Goal: Transaction & Acquisition: Purchase product/service

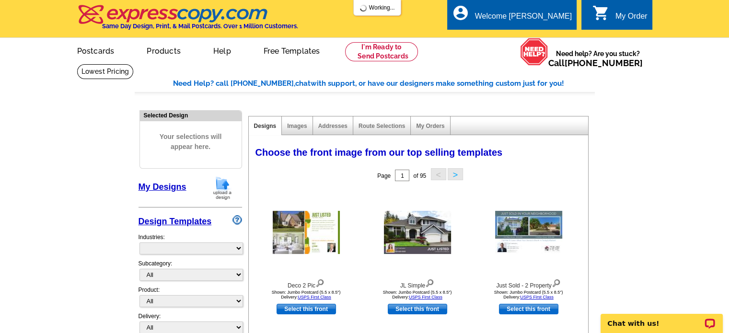
select select "785"
click at [221, 192] on img at bounding box center [222, 188] width 25 height 24
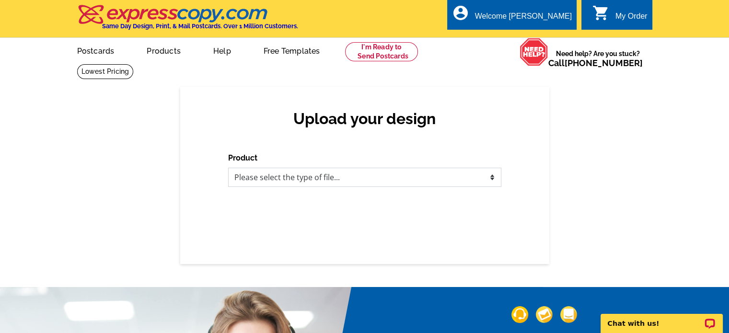
drag, startPoint x: 340, startPoint y: 169, endPoint x: 338, endPoint y: 174, distance: 5.4
click at [338, 173] on select "Please select the type of file... Postcards Business Cards Letters and flyers G…" at bounding box center [364, 177] width 273 height 19
select select "1"
click at [228, 168] on select "Please select the type of file... Postcards Business Cards Letters and flyers G…" at bounding box center [364, 177] width 273 height 19
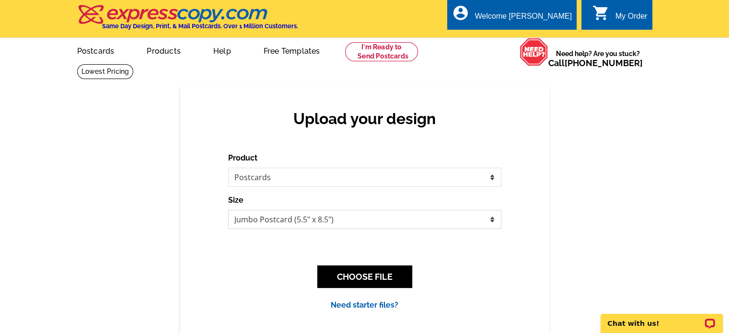
click at [374, 219] on select "Jumbo Postcard (5.5" x 8.5") Regular Postcard (4.25" x 5.6") Panoramic Postcard…" at bounding box center [364, 219] width 273 height 19
select select "1"
click at [228, 210] on select "Jumbo Postcard (5.5" x 8.5") Regular Postcard (4.25" x 5.6") Panoramic Postcard…" at bounding box center [364, 219] width 273 height 19
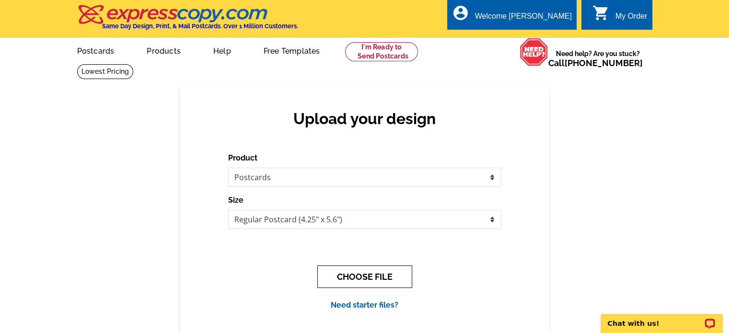
click at [348, 274] on button "CHOOSE FILE" at bounding box center [364, 276] width 95 height 23
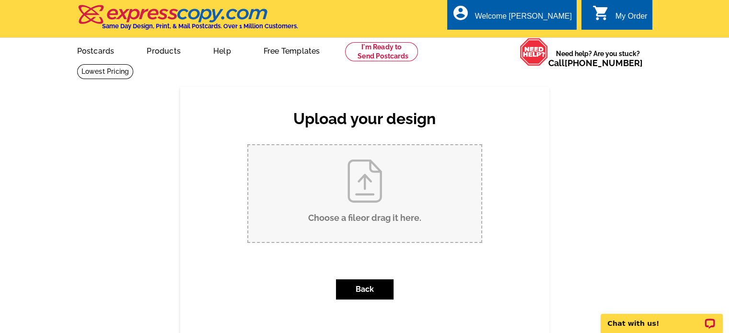
click at [357, 208] on input "Choose a file or drag it here ." at bounding box center [364, 193] width 233 height 97
type input "C:\fakepath\Billie Just Listed (19).jpg"
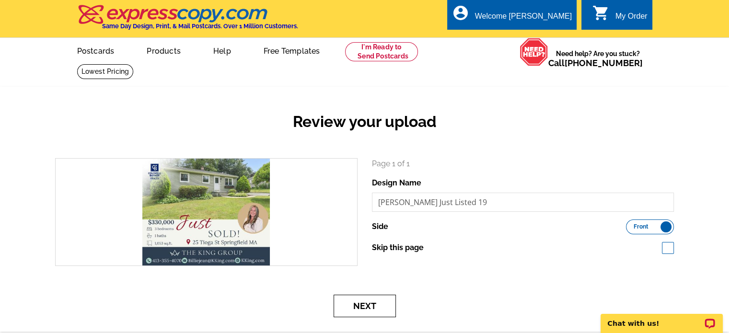
click at [379, 306] on button "Next" at bounding box center [364, 306] width 62 height 23
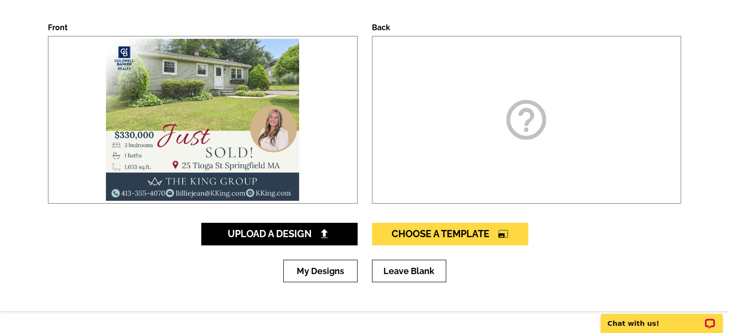
scroll to position [144, 0]
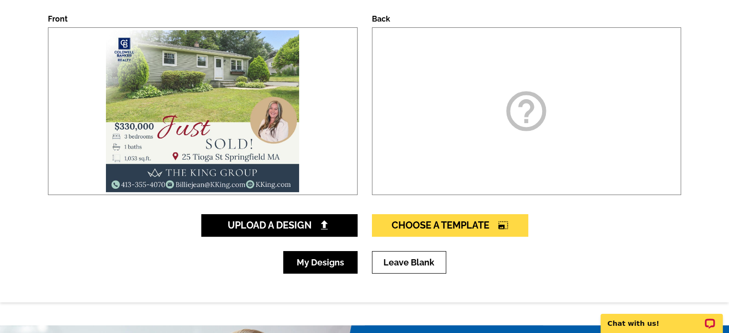
click at [334, 264] on link "My Designs" at bounding box center [320, 262] width 74 height 23
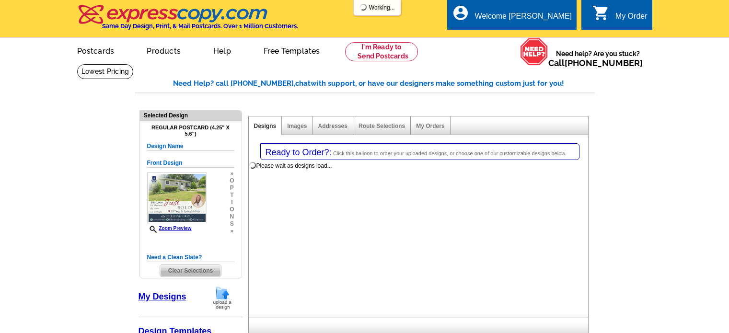
select select "1"
select select "back"
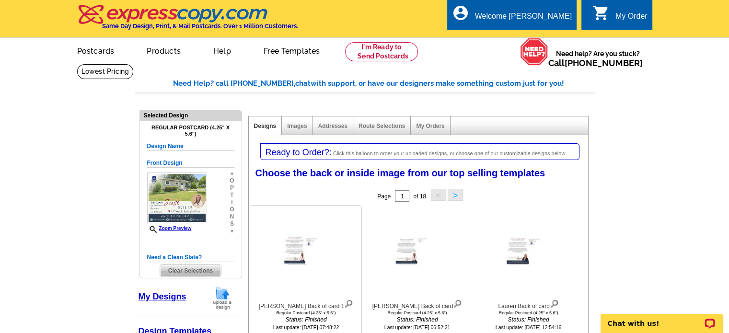
click at [344, 302] on img at bounding box center [348, 303] width 9 height 11
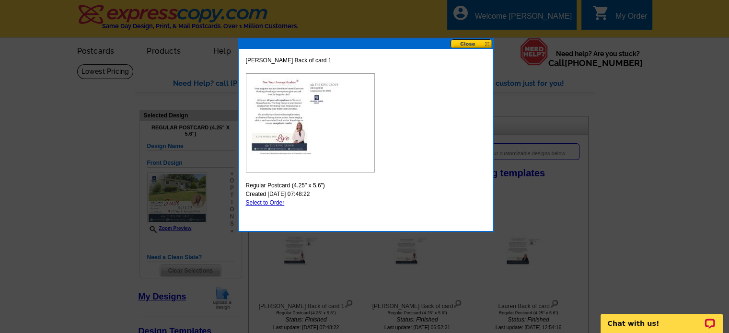
click at [282, 115] on img at bounding box center [310, 122] width 129 height 99
click at [482, 43] on button at bounding box center [471, 43] width 42 height 9
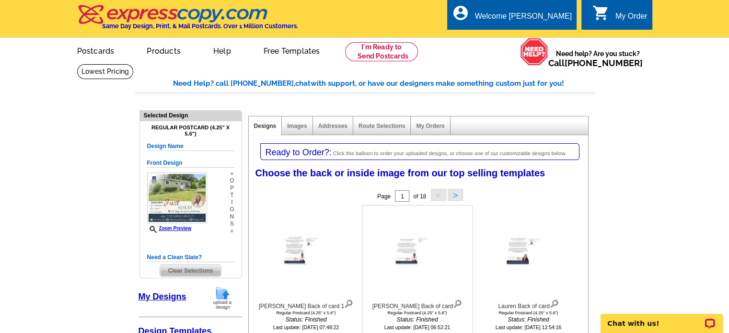
click at [453, 304] on img at bounding box center [457, 303] width 9 height 11
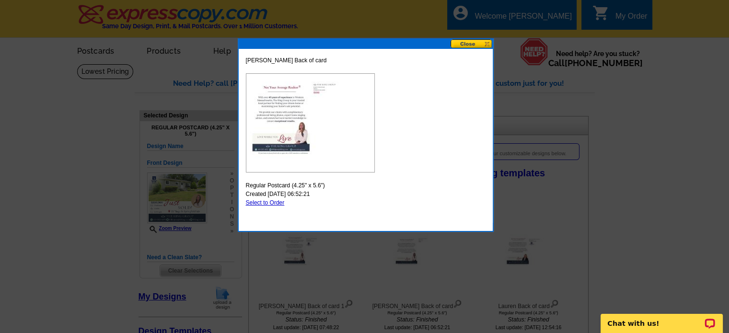
click at [481, 44] on button at bounding box center [471, 43] width 42 height 9
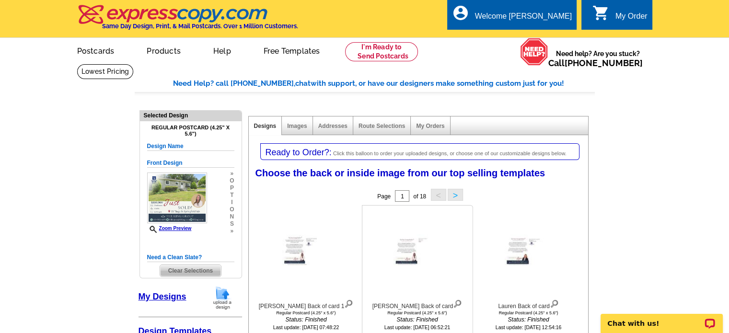
scroll to position [144, 0]
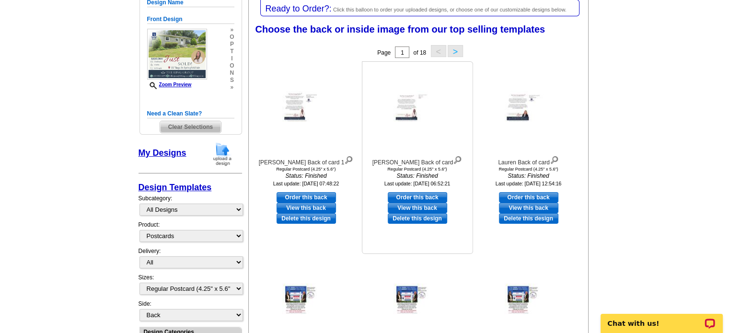
click at [424, 218] on link "Delete this design" at bounding box center [417, 218] width 59 height 11
click at [222, 151] on img at bounding box center [222, 154] width 25 height 24
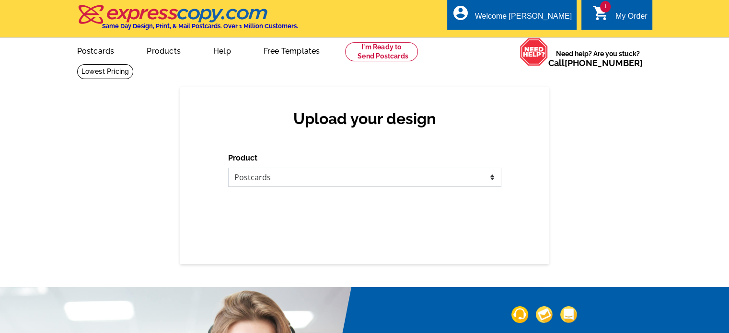
drag, startPoint x: 276, startPoint y: 174, endPoint x: 276, endPoint y: 183, distance: 9.1
click at [276, 174] on select "Please select the type of file... Postcards Business Cards Letters and flyers G…" at bounding box center [364, 177] width 273 height 19
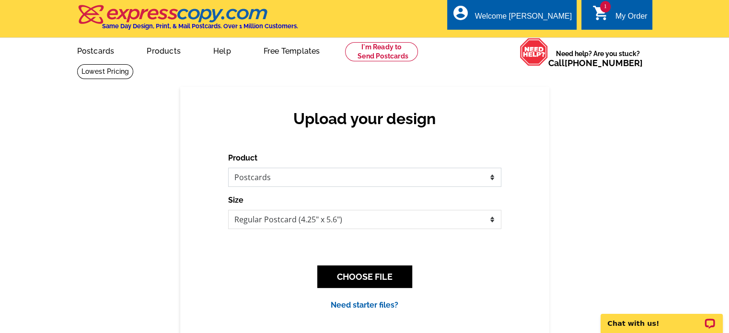
click at [228, 168] on select "Please select the type of file... Postcards Business Cards Letters and flyers G…" at bounding box center [364, 177] width 273 height 19
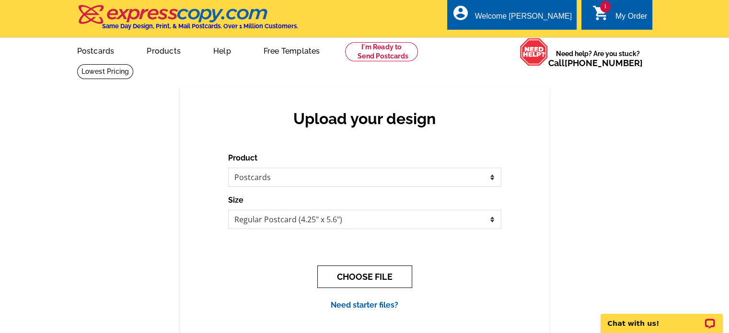
click at [349, 277] on button "CHOOSE FILE" at bounding box center [364, 276] width 95 height 23
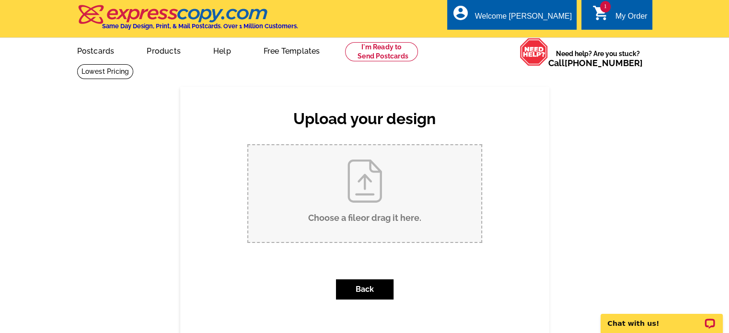
click at [359, 204] on input "Choose a file or drag it here ." at bounding box center [364, 193] width 233 height 97
type input "C:\fakepath\Billie Back of card (2).jpg"
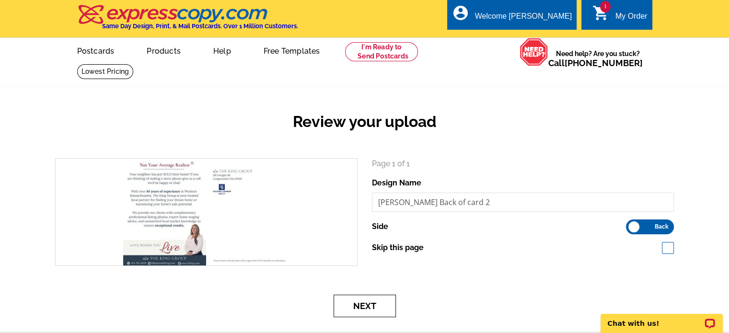
click at [367, 304] on button "Next" at bounding box center [364, 306] width 62 height 23
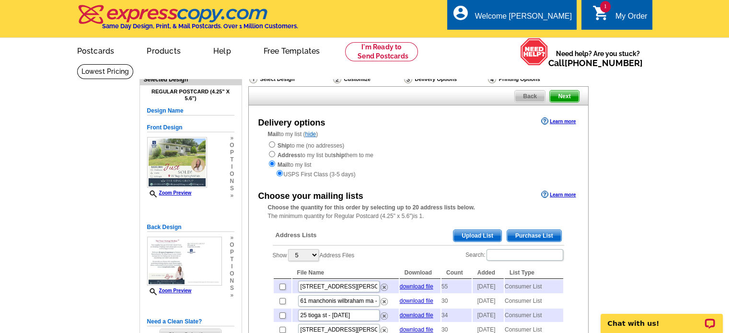
scroll to position [48, 0]
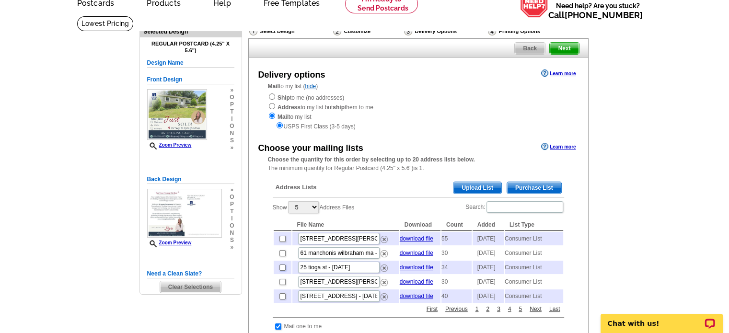
click at [282, 271] on input "checkbox" at bounding box center [282, 267] width 6 height 6
checkbox input "true"
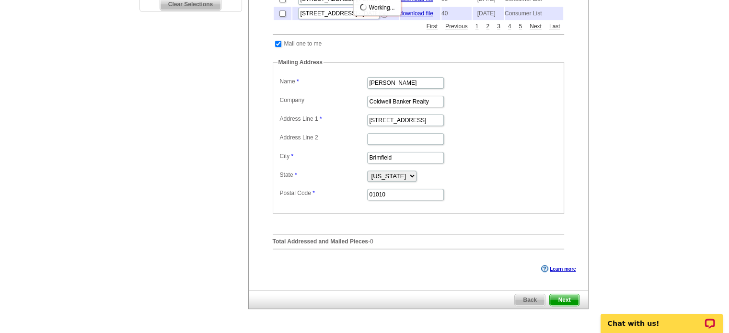
scroll to position [335, 0]
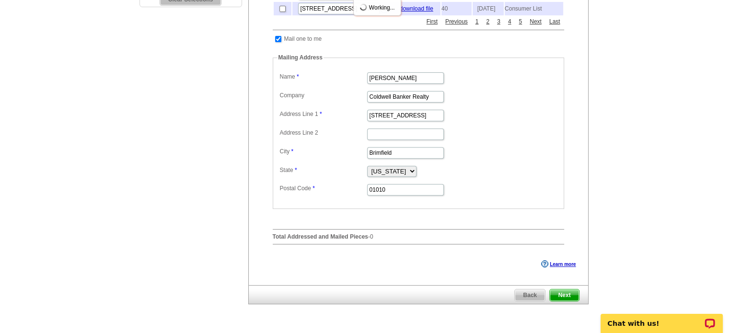
click at [564, 301] on span "Next" at bounding box center [564, 294] width 29 height 11
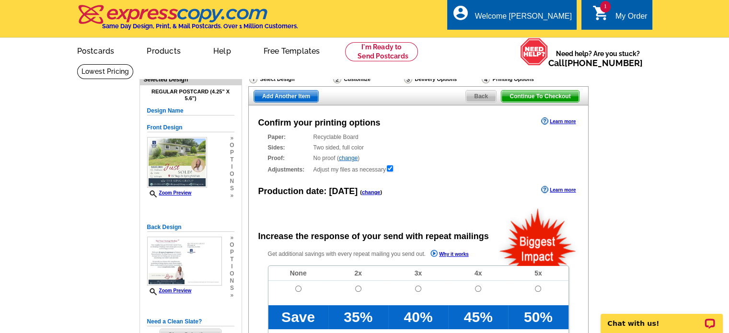
radio input "false"
click at [298, 286] on td at bounding box center [298, 293] width 60 height 24
click at [298, 288] on input "radio" at bounding box center [298, 289] width 6 height 6
radio input "true"
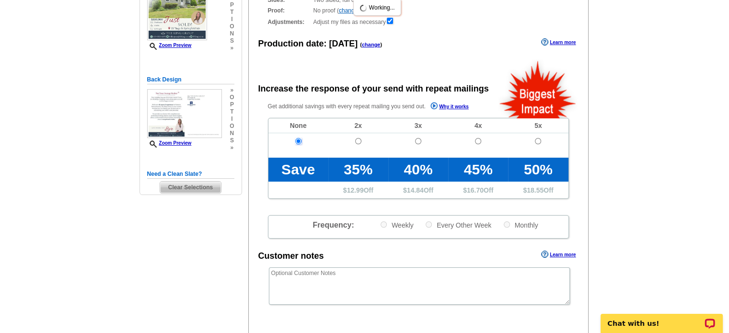
scroll to position [240, 0]
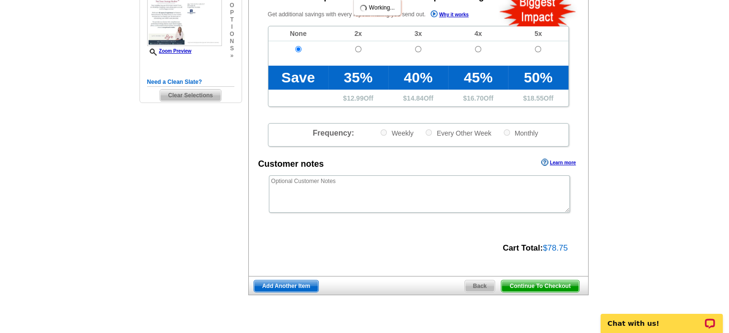
click at [526, 282] on span "Continue To Checkout" at bounding box center [539, 285] width 77 height 11
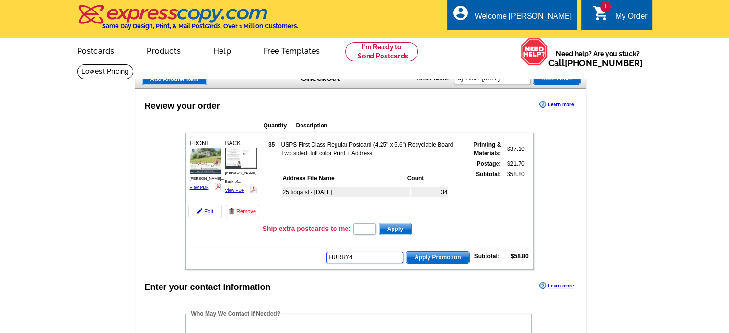
type input "HURRY40"
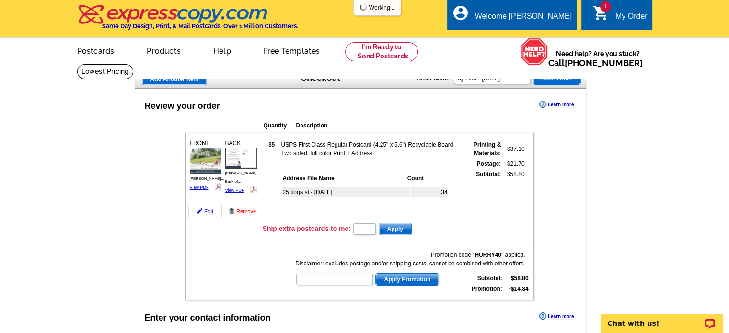
scroll to position [144, 0]
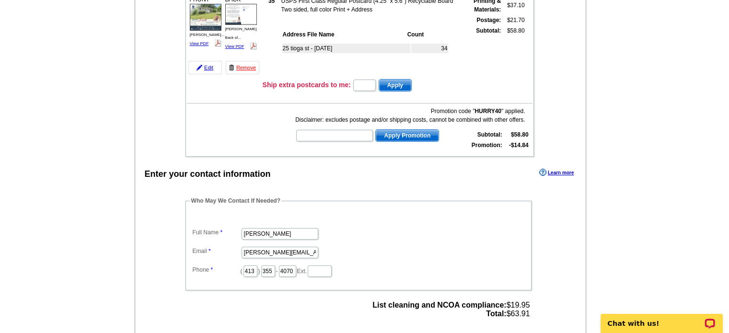
click at [330, 131] on input "text" at bounding box center [334, 135] width 77 height 11
type input "grow0825"
click at [375, 129] on button "Apply Promotion" at bounding box center [407, 135] width 64 height 12
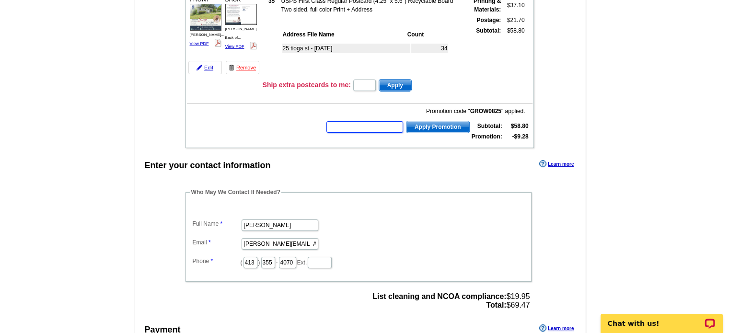
click at [356, 127] on input "text" at bounding box center [364, 126] width 77 height 11
type input "hurry40"
click at [406, 121] on button "Apply Promotion" at bounding box center [438, 127] width 64 height 12
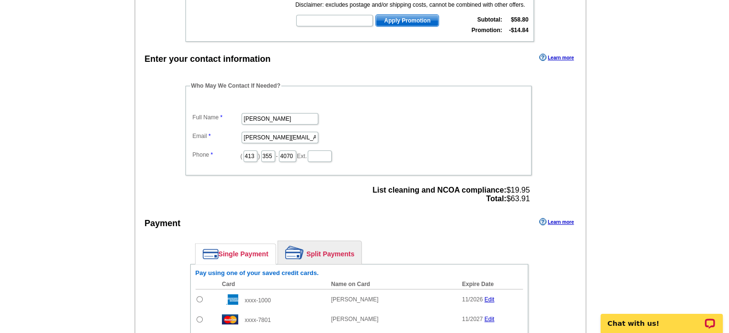
scroll to position [335, 0]
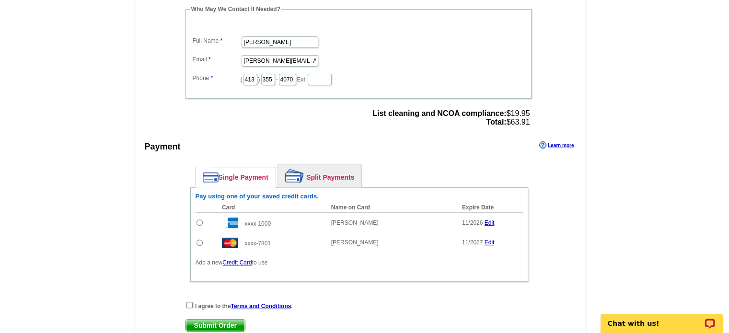
click at [197, 240] on input "radio" at bounding box center [199, 243] width 6 height 6
radio input "true"
click at [190, 302] on input "checkbox" at bounding box center [189, 305] width 6 height 6
checkbox input "true"
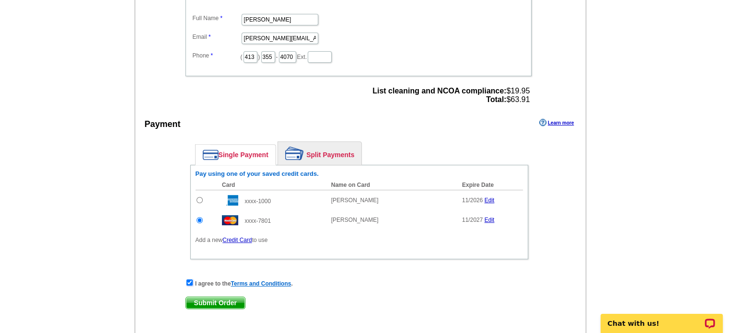
scroll to position [431, 0]
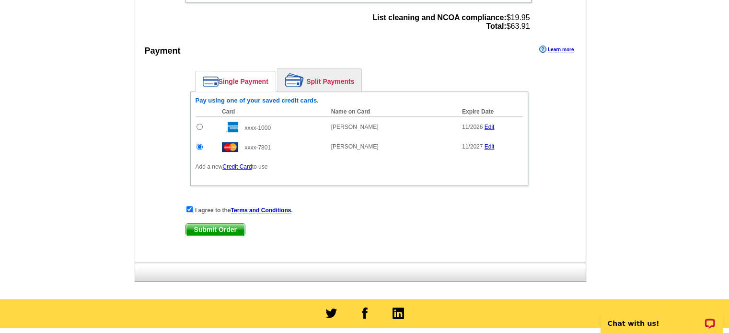
click at [228, 227] on span "Submit Order" at bounding box center [215, 229] width 59 height 11
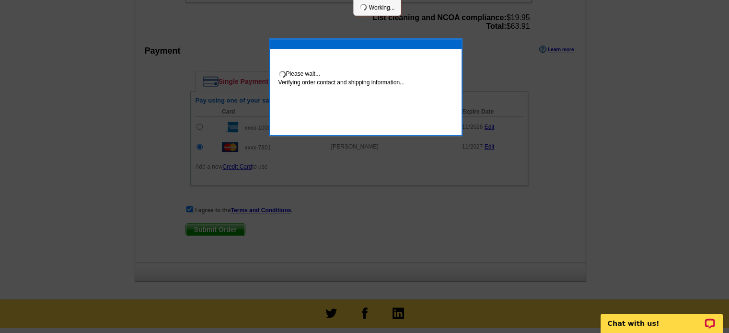
scroll to position [479, 0]
